Goal: Find specific page/section: Find specific page/section

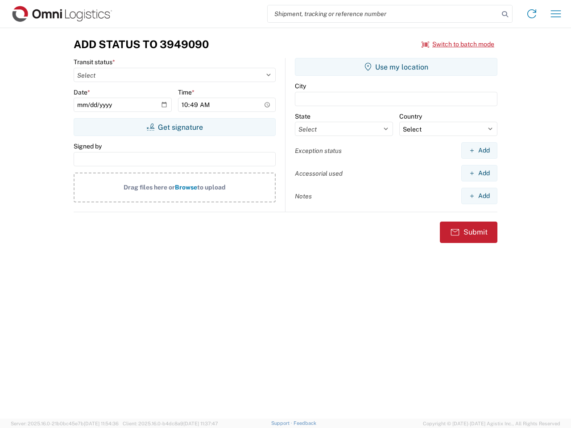
click at [383, 14] on input "search" at bounding box center [383, 13] width 231 height 17
click at [505, 14] on icon at bounding box center [505, 14] width 12 height 12
click at [532, 14] on icon at bounding box center [531, 14] width 14 height 14
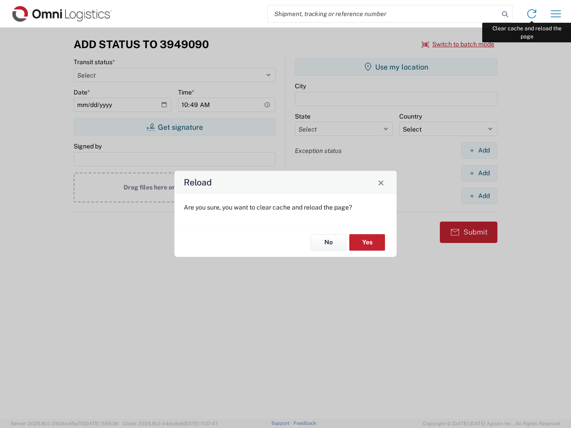
click at [556, 14] on div "Reload Are you sure, you want to clear cache and reload the page? No Yes" at bounding box center [285, 214] width 571 height 428
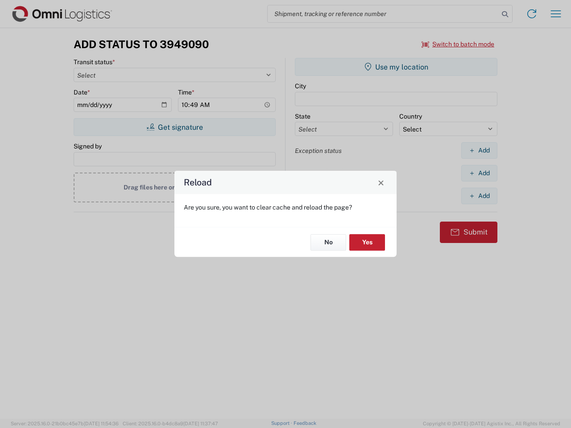
click at [458, 44] on div "Reload Are you sure, you want to clear cache and reload the page? No Yes" at bounding box center [285, 214] width 571 height 428
click at [174, 127] on div "Reload Are you sure, you want to clear cache and reload the page? No Yes" at bounding box center [285, 214] width 571 height 428
click at [396, 67] on div "Reload Are you sure, you want to clear cache and reload the page? No Yes" at bounding box center [285, 214] width 571 height 428
click at [479, 150] on div "Reload Are you sure, you want to clear cache and reload the page? No Yes" at bounding box center [285, 214] width 571 height 428
click at [479, 173] on div "Reload Are you sure, you want to clear cache and reload the page? No Yes" at bounding box center [285, 214] width 571 height 428
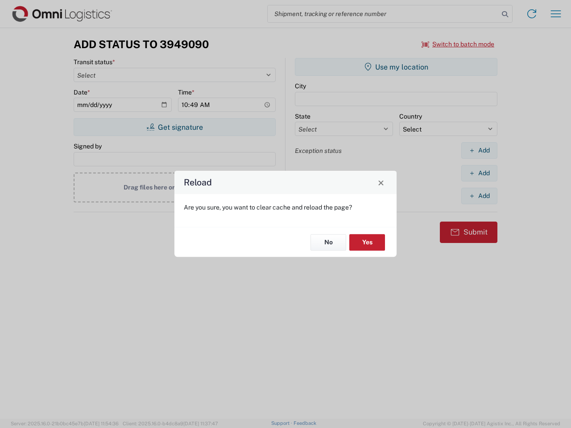
click at [479, 196] on div "Reload Are you sure, you want to clear cache and reload the page? No Yes" at bounding box center [285, 214] width 571 height 428
